Goal: Task Accomplishment & Management: Manage account settings

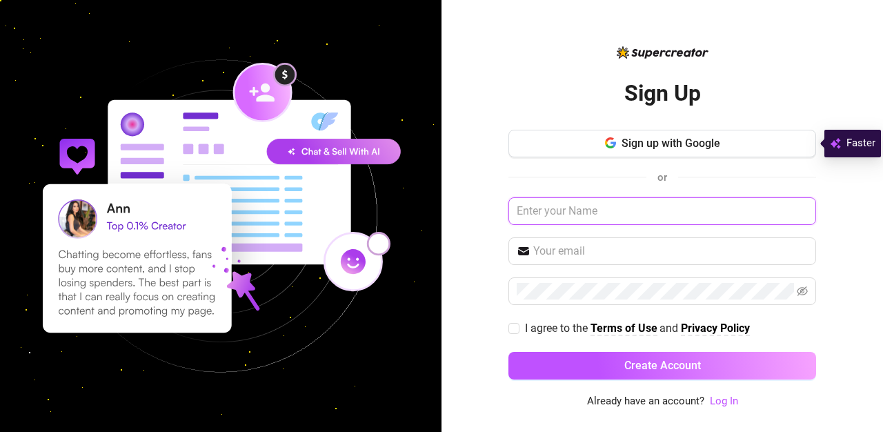
click at [569, 208] on input "text" at bounding box center [663, 211] width 308 height 28
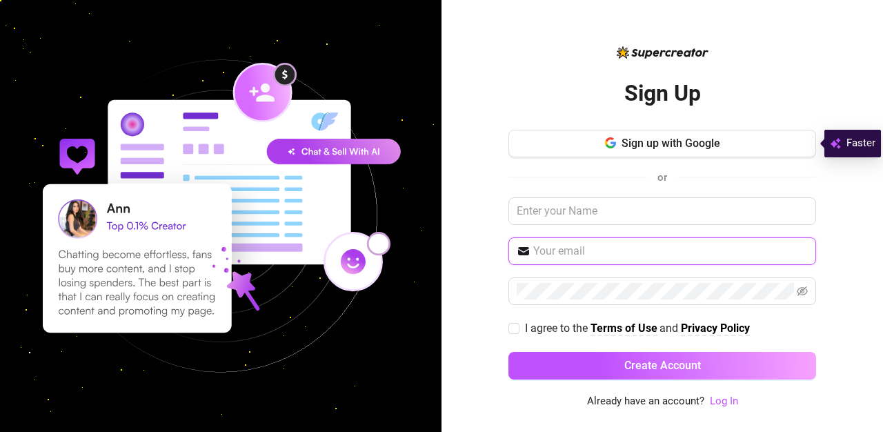
click at [565, 252] on input "text" at bounding box center [670, 251] width 275 height 17
click at [462, 234] on div "Sign Up Sign up with Google or I agree to the Terms of Use and Privacy Policy C…" at bounding box center [663, 216] width 442 height 432
click at [730, 399] on link "Log In" at bounding box center [724, 401] width 28 height 12
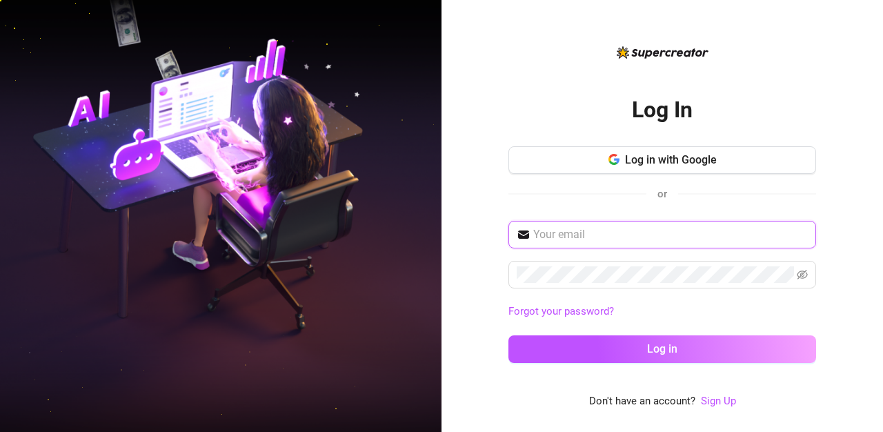
type input "[EMAIL_ADDRESS][DOMAIN_NAME]"
click at [566, 230] on input "[EMAIL_ADDRESS][DOMAIN_NAME]" at bounding box center [670, 234] width 275 height 17
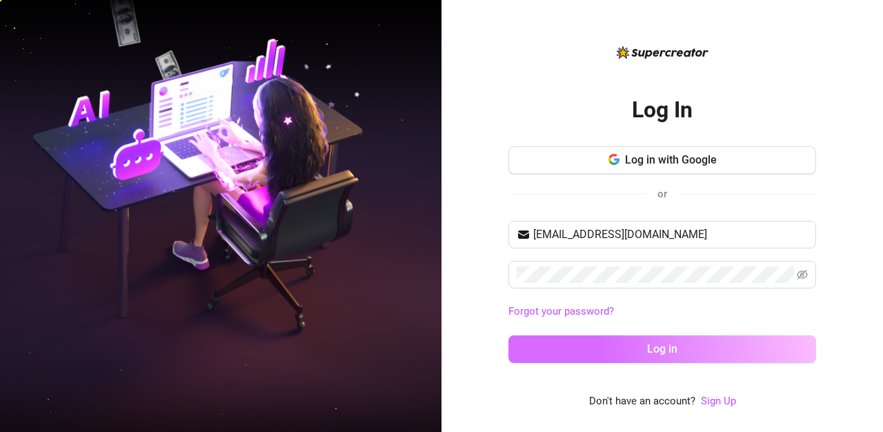
click at [658, 342] on span "Log in" at bounding box center [662, 348] width 30 height 13
